Goal: Task Accomplishment & Management: Use online tool/utility

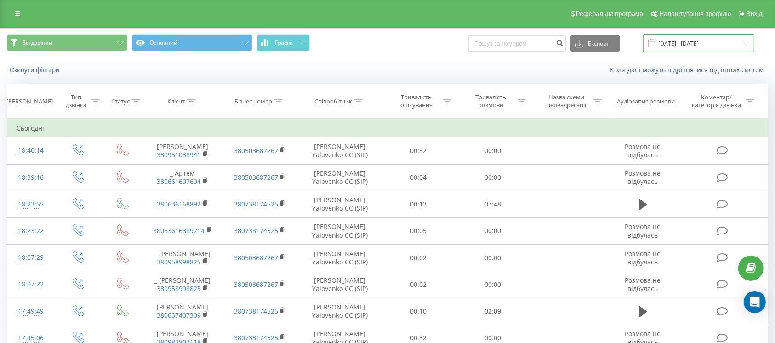
click at [680, 41] on input "[DATE] - [DATE]" at bounding box center [698, 43] width 111 height 18
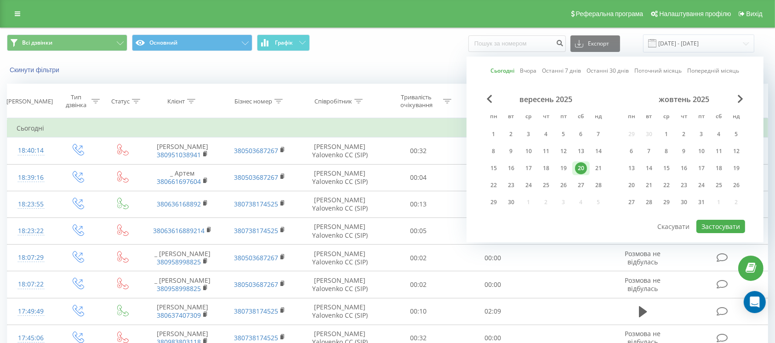
click at [411, 51] on div "Всі дзвінки Основний Графік Експорт .csv .xls .xlsx [DATE] - [DATE] Сьогодні Вч…" at bounding box center [387, 43] width 761 height 18
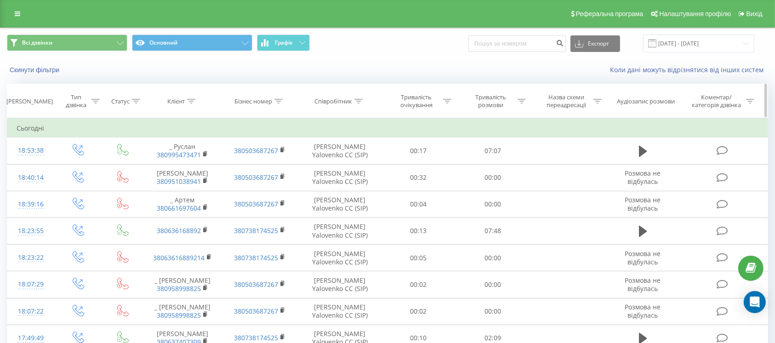
click at [488, 100] on div "Тривалість розмови" at bounding box center [490, 101] width 49 height 16
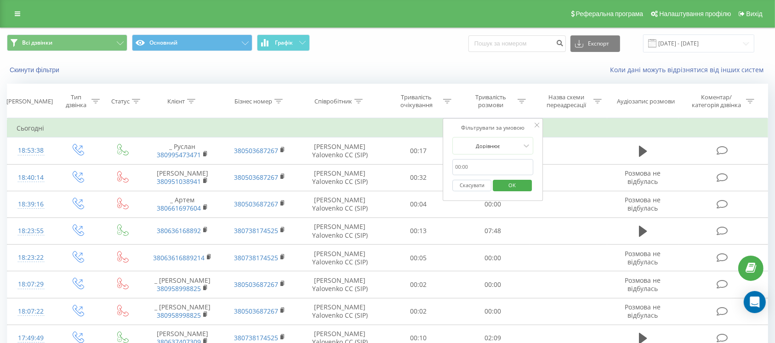
click at [492, 166] on input "text" at bounding box center [492, 167] width 81 height 16
type input "0059"
click at [504, 149] on div at bounding box center [487, 146] width 65 height 9
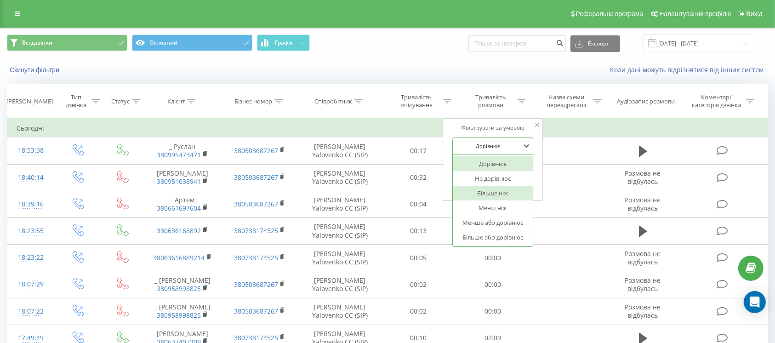
click at [503, 192] on div "Більше ніж" at bounding box center [493, 193] width 80 height 15
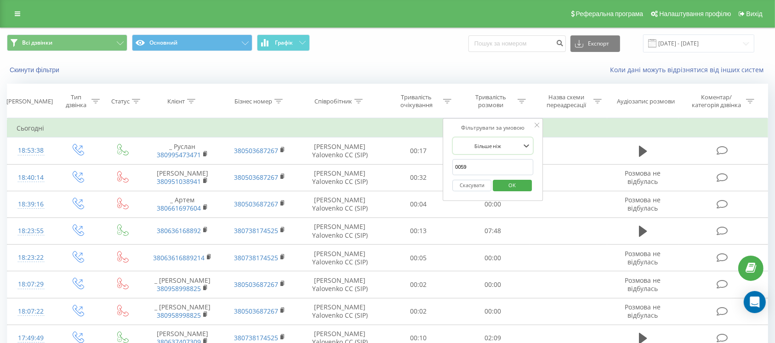
click at [511, 181] on span "OK" at bounding box center [513, 185] width 26 height 14
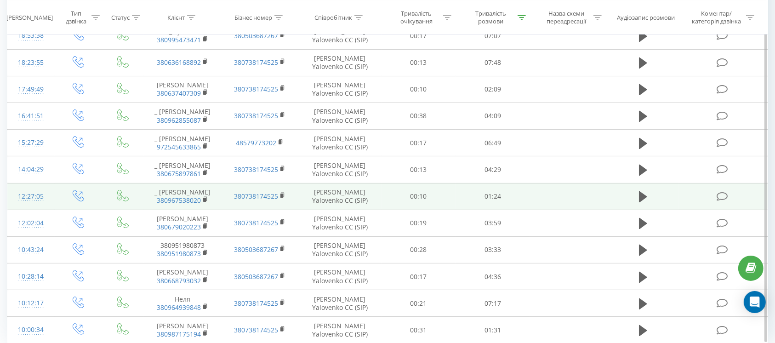
scroll to position [149, 0]
